Goal: Browse casually: Explore the website without a specific task or goal

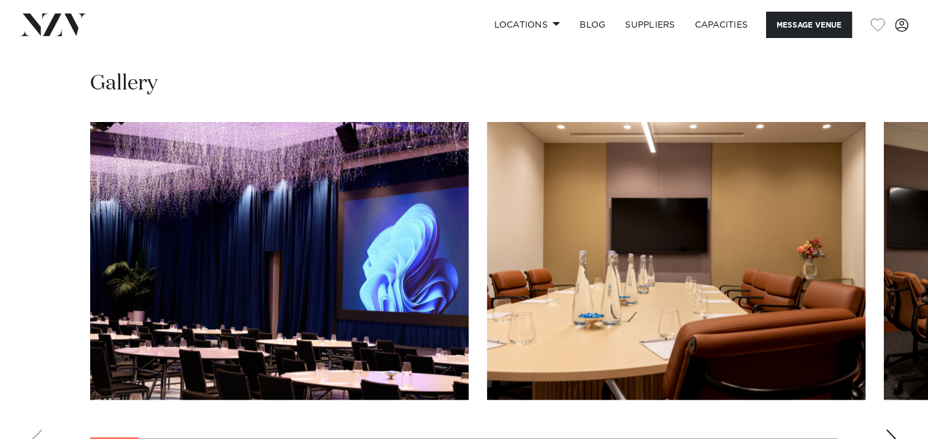
scroll to position [1165, 0]
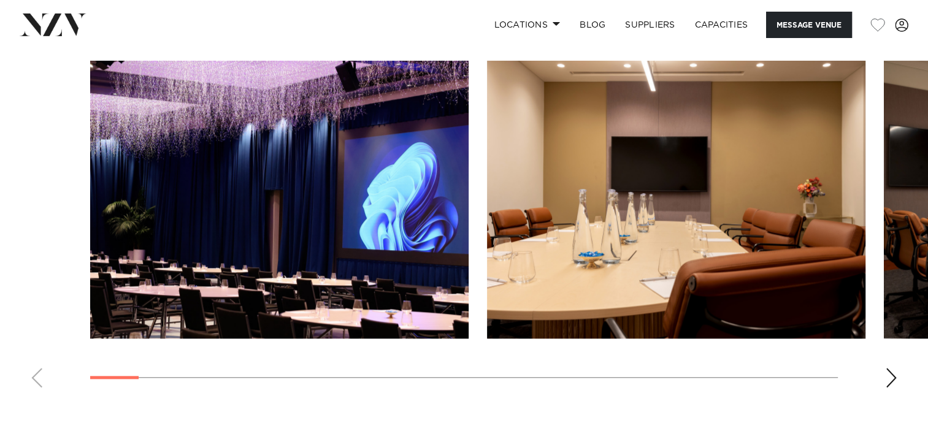
click at [887, 369] on div "Next slide" at bounding box center [891, 378] width 12 height 20
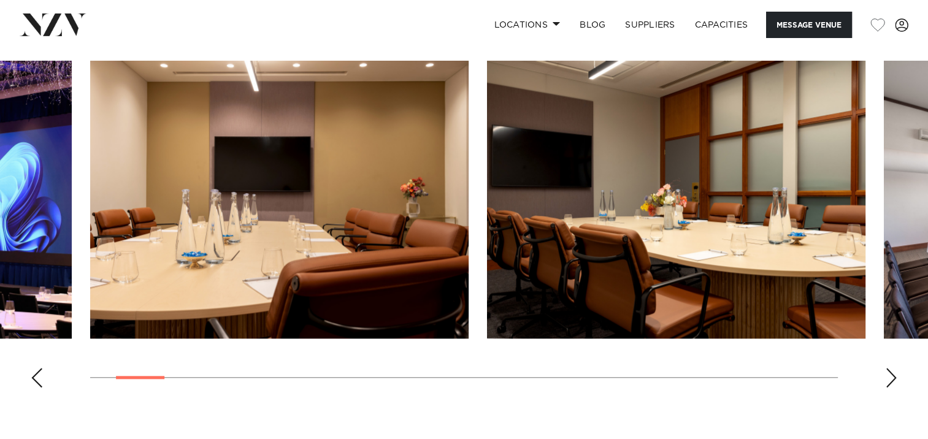
click at [887, 369] on div "Next slide" at bounding box center [891, 378] width 12 height 20
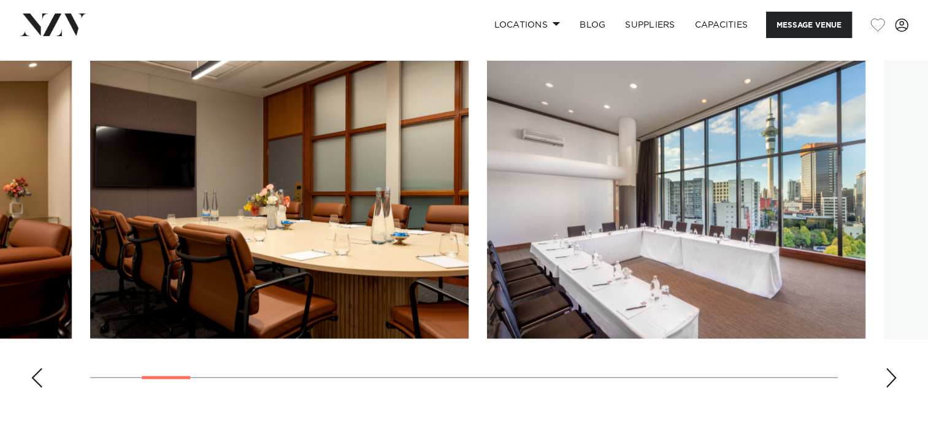
click at [887, 369] on div "Next slide" at bounding box center [891, 378] width 12 height 20
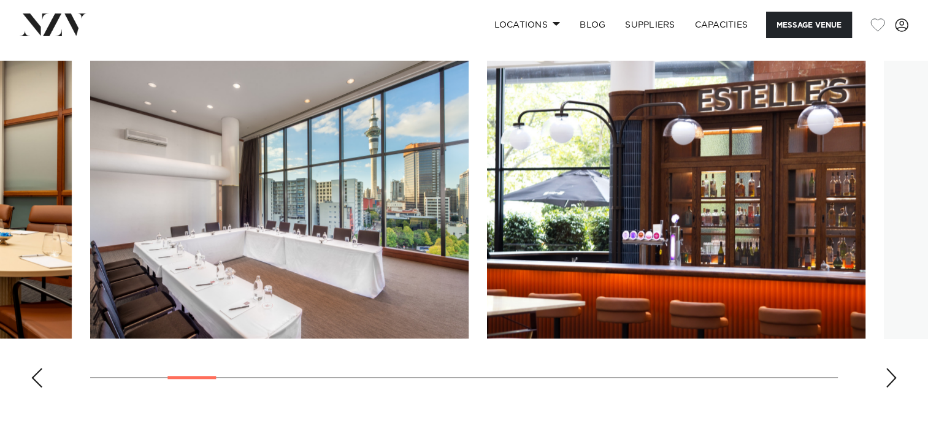
click at [887, 369] on div "Next slide" at bounding box center [891, 378] width 12 height 20
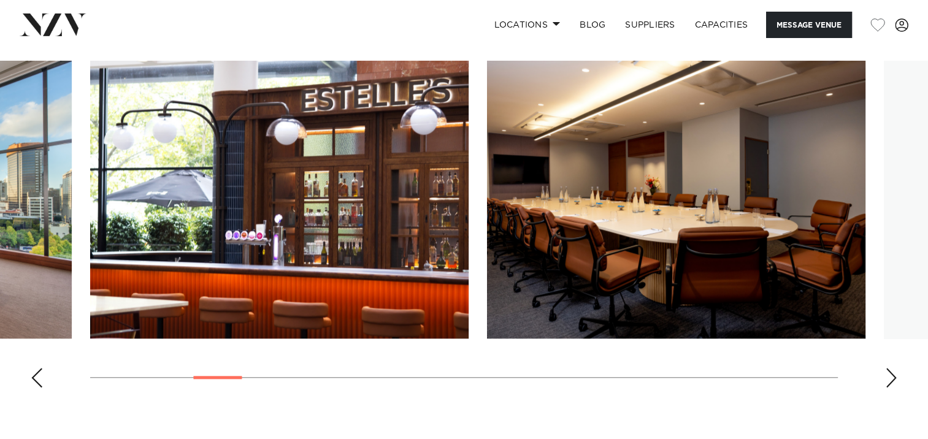
click at [887, 369] on div "Next slide" at bounding box center [891, 378] width 12 height 20
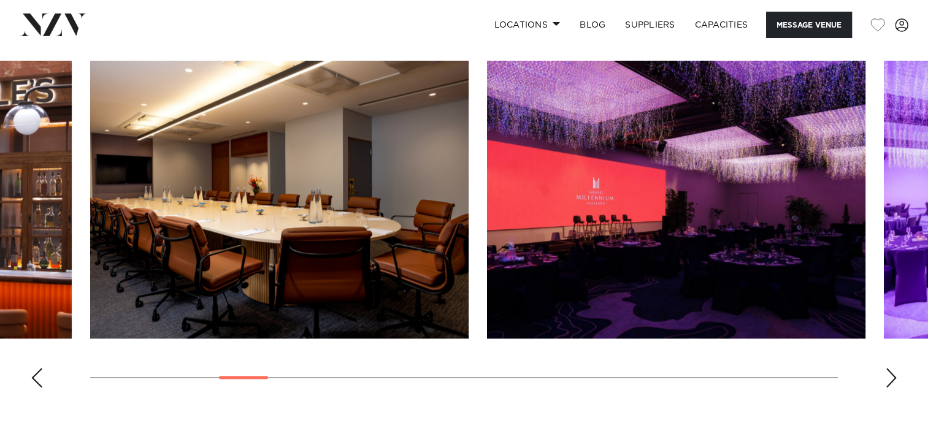
click at [887, 369] on div "Next slide" at bounding box center [891, 378] width 12 height 20
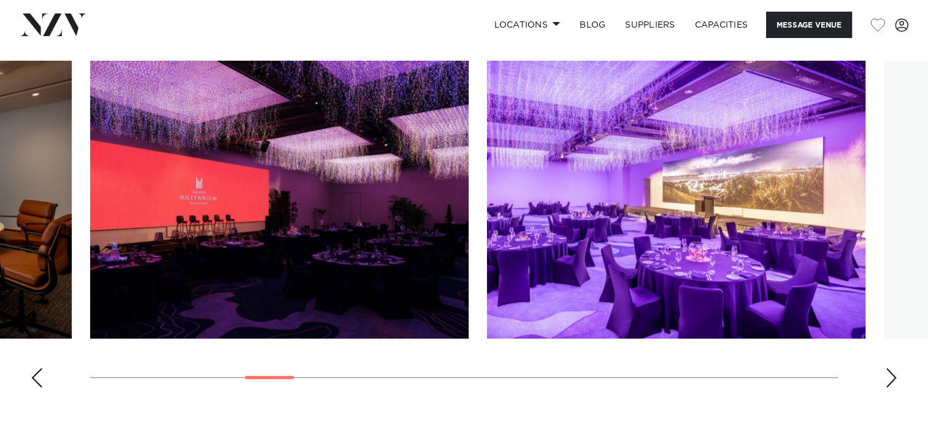
click at [887, 369] on div "Next slide" at bounding box center [891, 378] width 12 height 20
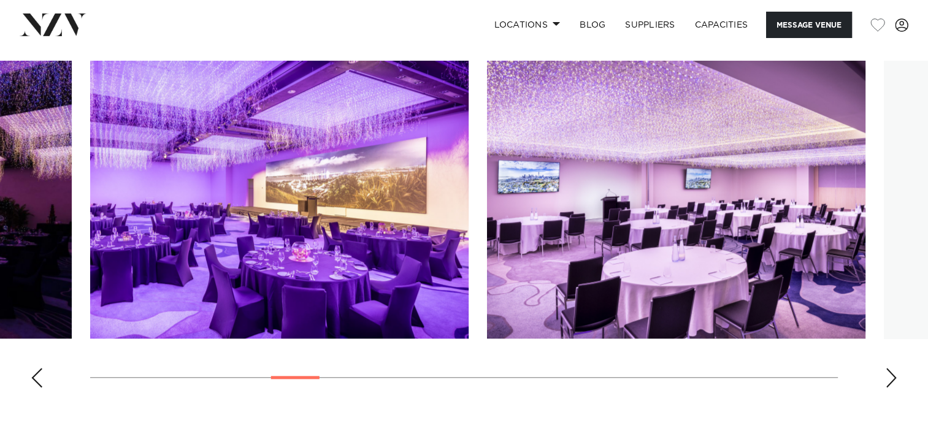
click at [887, 369] on div "Next slide" at bounding box center [891, 378] width 12 height 20
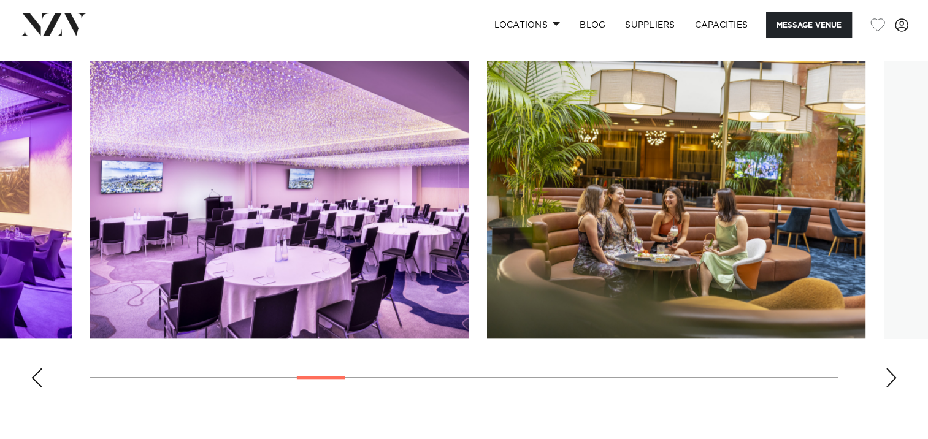
click at [887, 369] on div "Next slide" at bounding box center [891, 378] width 12 height 20
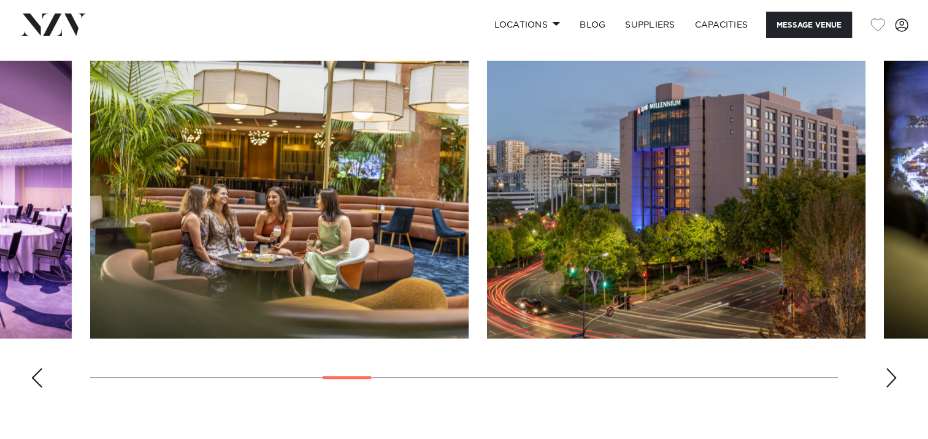
click at [887, 369] on div "Next slide" at bounding box center [891, 378] width 12 height 20
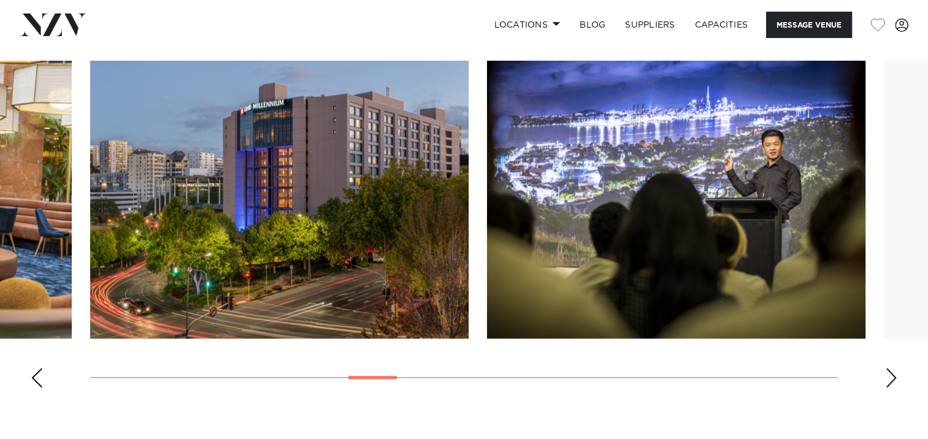
click at [887, 369] on div "Next slide" at bounding box center [891, 378] width 12 height 20
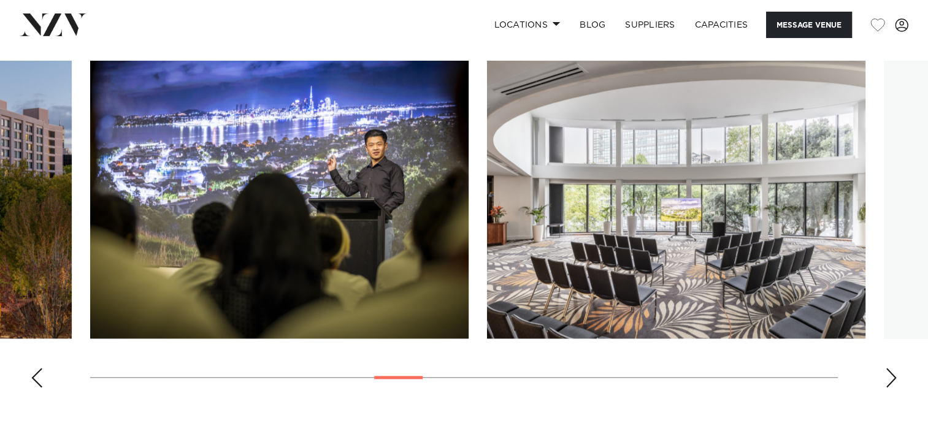
click at [887, 369] on div "Next slide" at bounding box center [891, 378] width 12 height 20
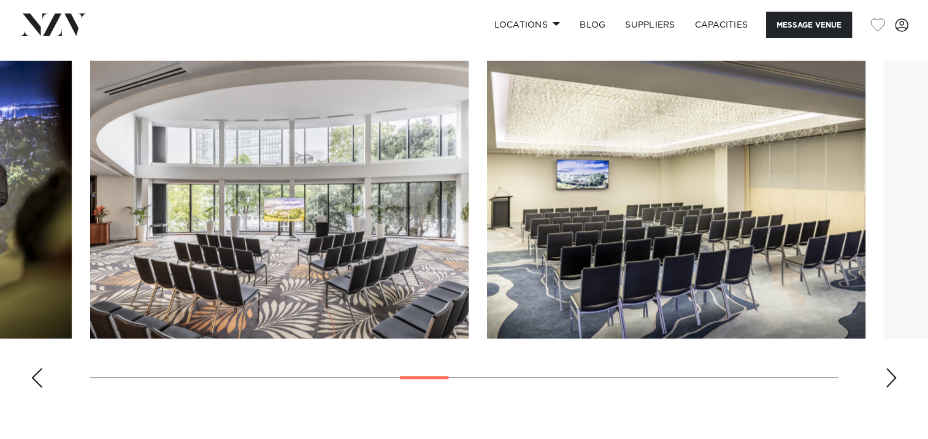
click at [887, 369] on div "Next slide" at bounding box center [891, 378] width 12 height 20
